Goal: Complete application form

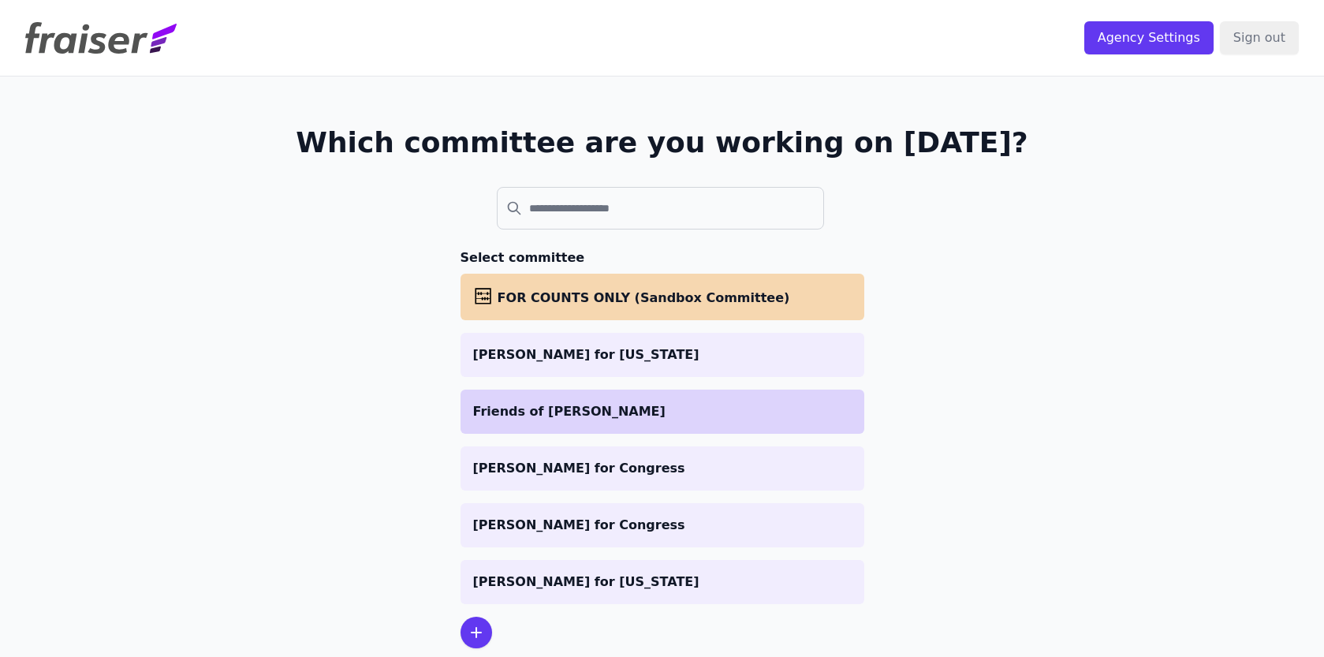
click at [543, 409] on p "Friends of [PERSON_NAME]" at bounding box center [662, 411] width 379 height 19
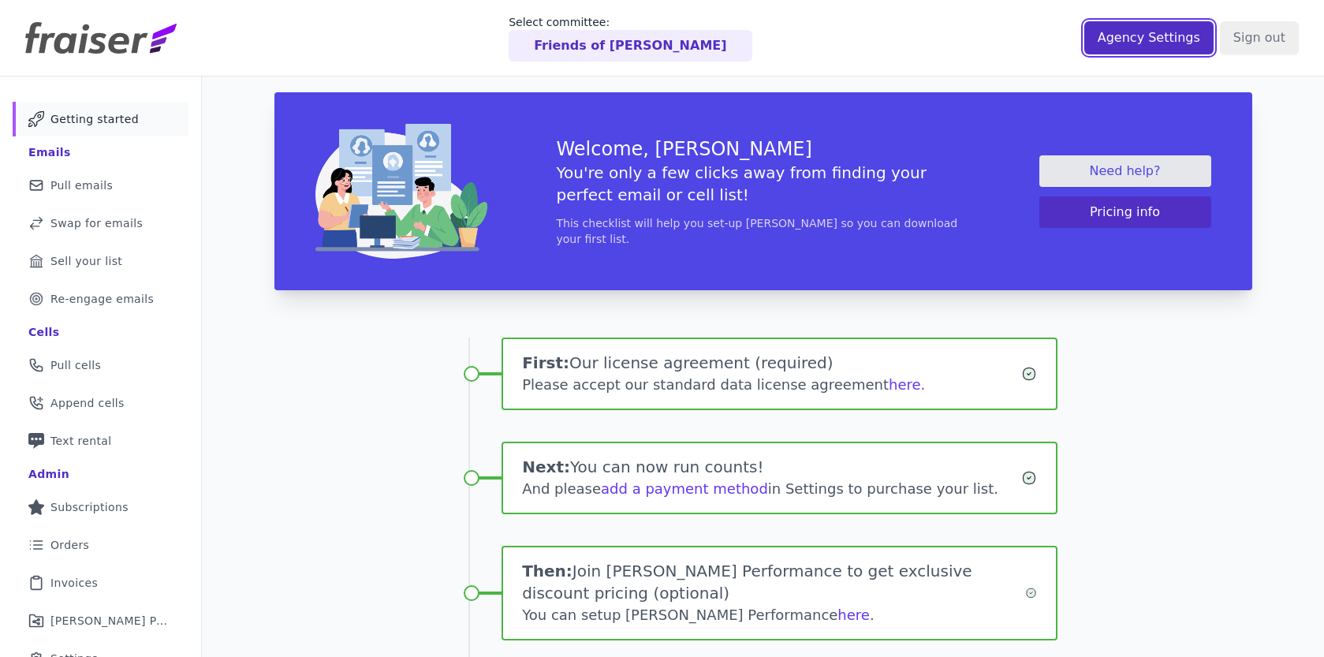
click at [1111, 29] on input "Agency Settings" at bounding box center [1149, 37] width 129 height 33
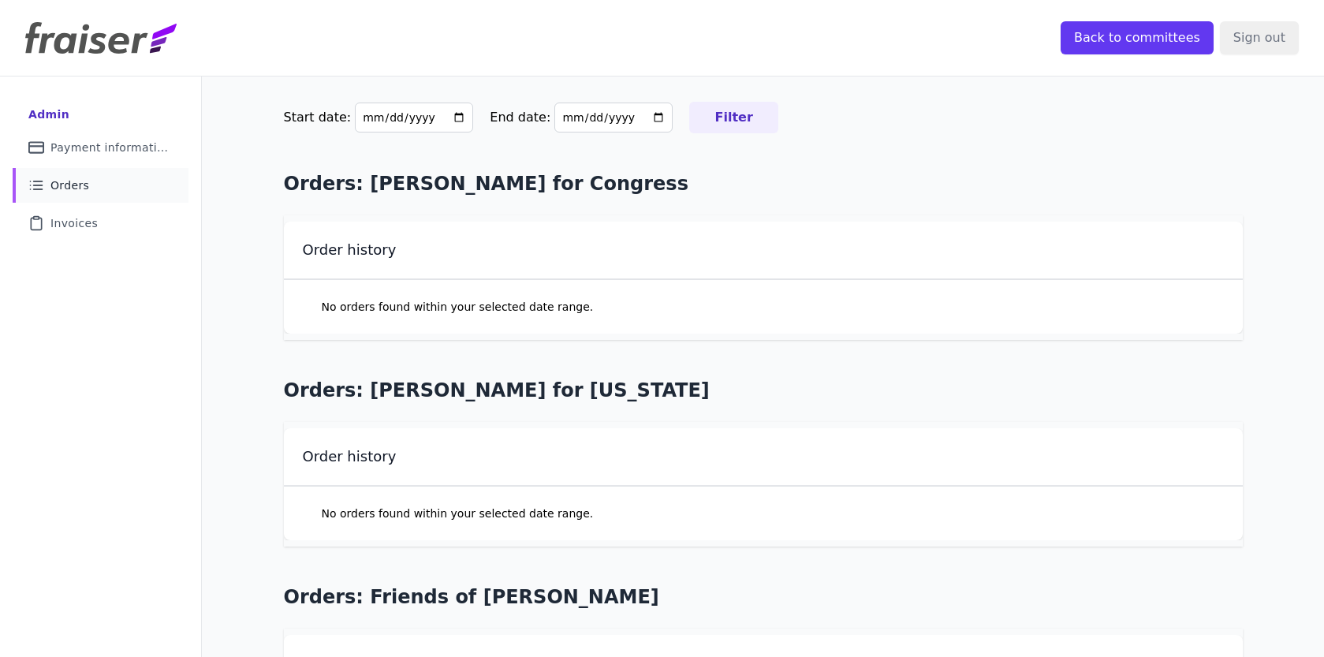
click at [64, 181] on span "Orders" at bounding box center [69, 185] width 39 height 16
click at [1117, 31] on input "Back to committees" at bounding box center [1137, 37] width 153 height 33
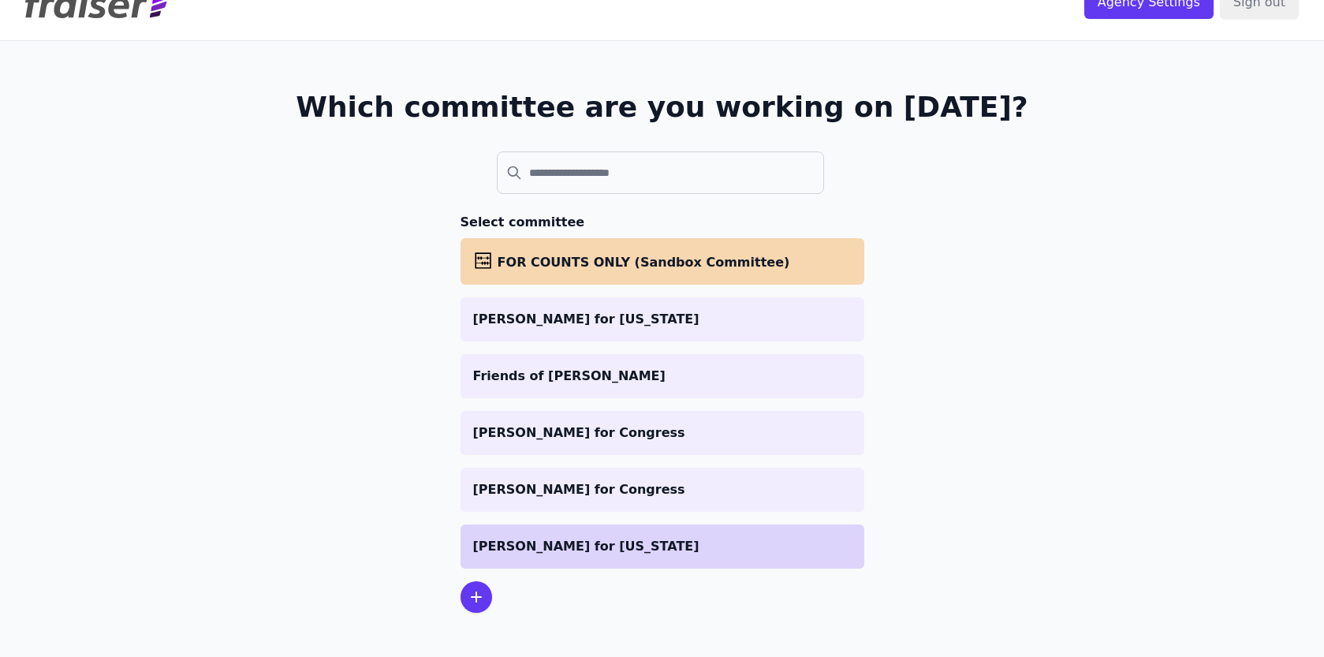
scroll to position [36, 0]
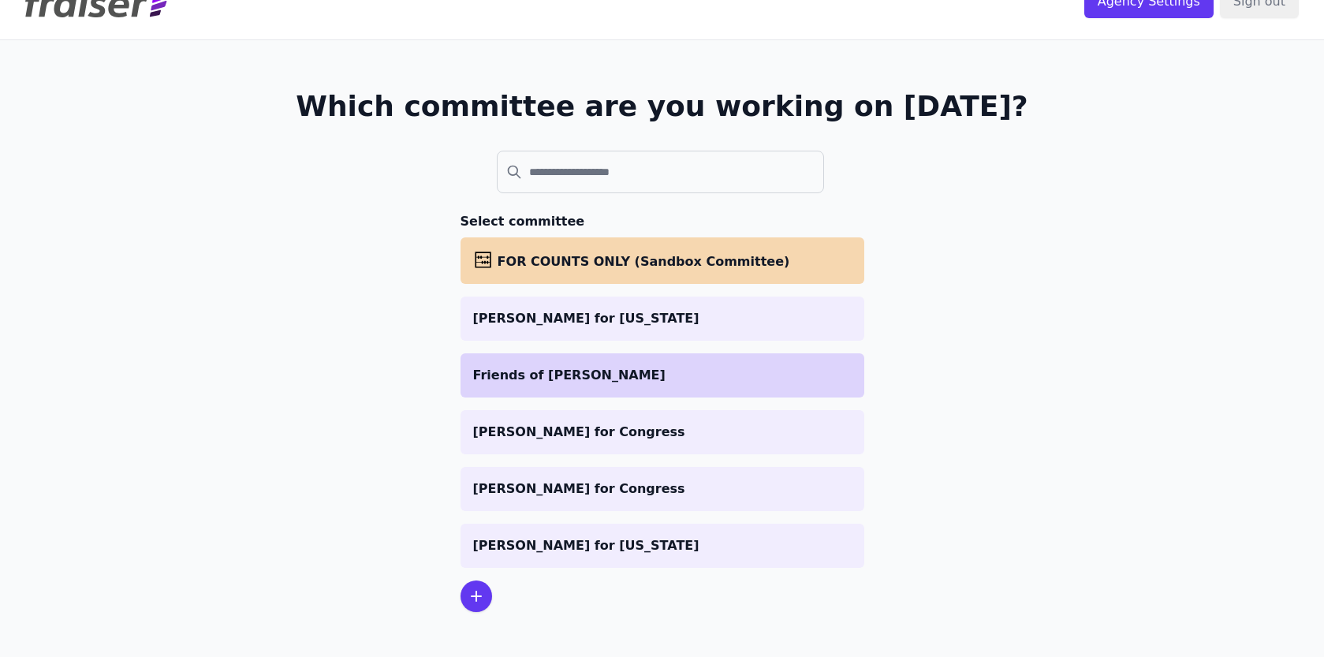
click at [689, 384] on li "Friends of [PERSON_NAME]" at bounding box center [663, 375] width 404 height 44
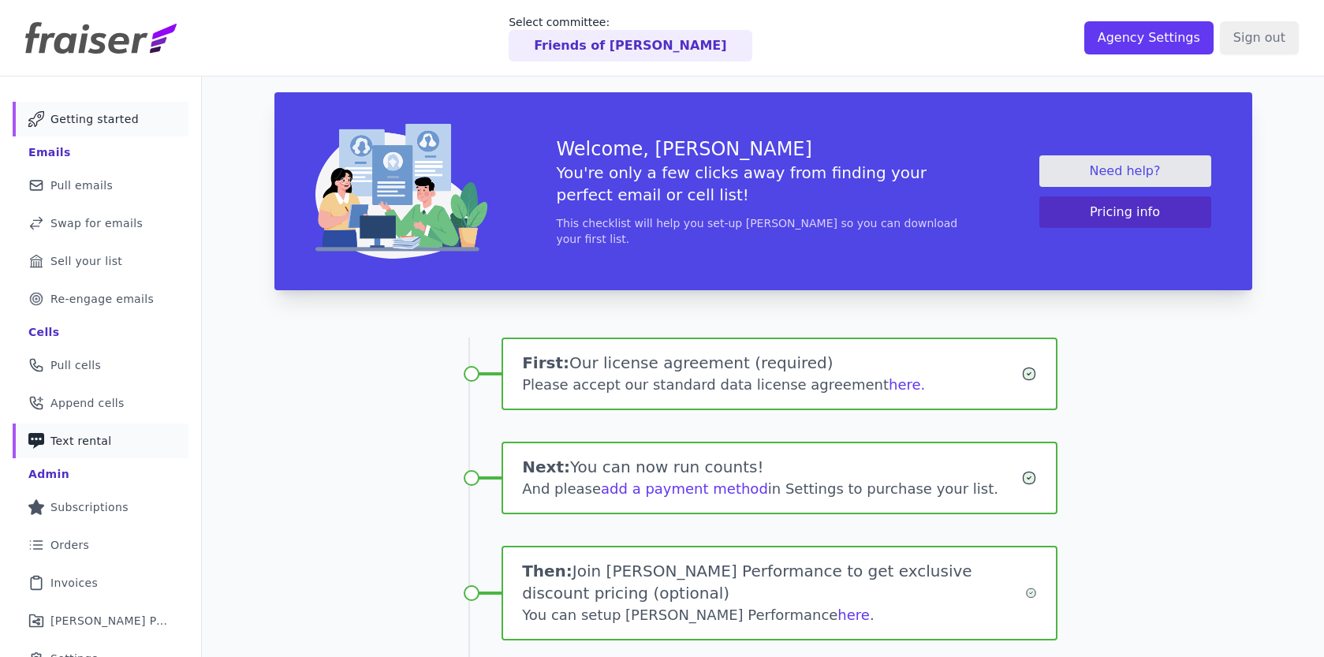
click at [90, 440] on span "Text rental" at bounding box center [81, 441] width 62 height 16
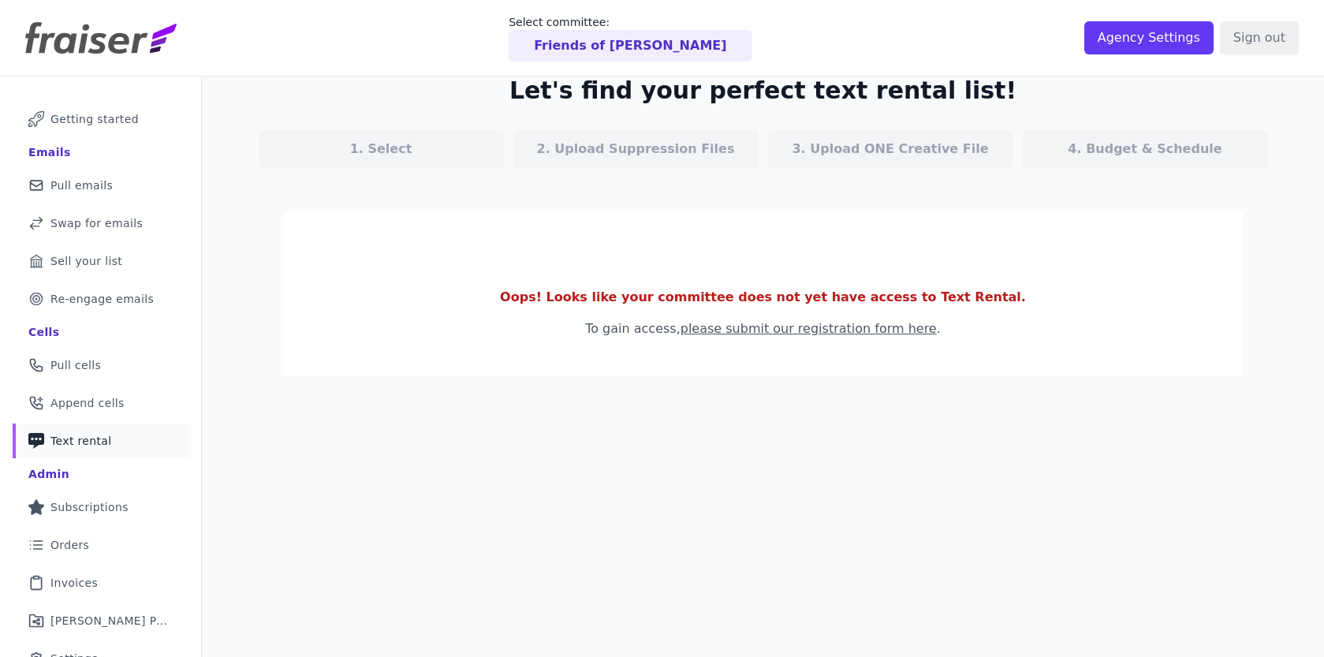
click at [858, 329] on link "please submit our registration form here" at bounding box center [809, 328] width 256 height 15
